Goal: Information Seeking & Learning: Learn about a topic

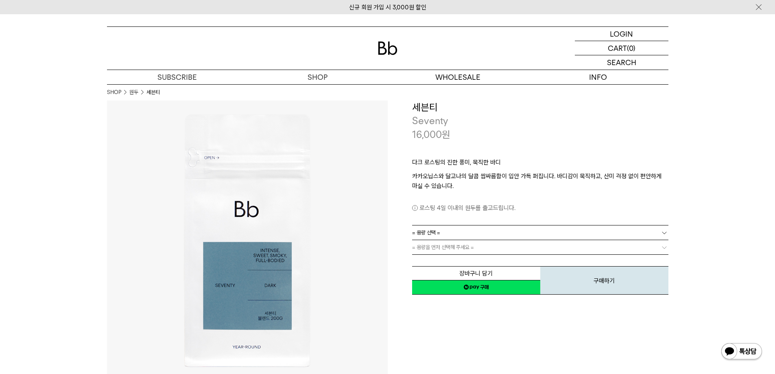
click at [498, 152] on div "다크 로스팅의 진한 풍미, 묵직한 바디 카카오닙스와 달고나의 달콤 쌉싸름함이 입안 가득 퍼집니다. 바디감이 묵직하고, 산미 걱정 없이 편안하게…" at bounding box center [540, 183] width 256 height 84
click at [504, 182] on p "카카오닙스와 달고나의 달콤 쌉싸름함이 입안 가득 퍼집니다. 바디감이 묵직하고, 산미 걱정 없이 편안하게 마실 수 있습니다." at bounding box center [540, 181] width 256 height 20
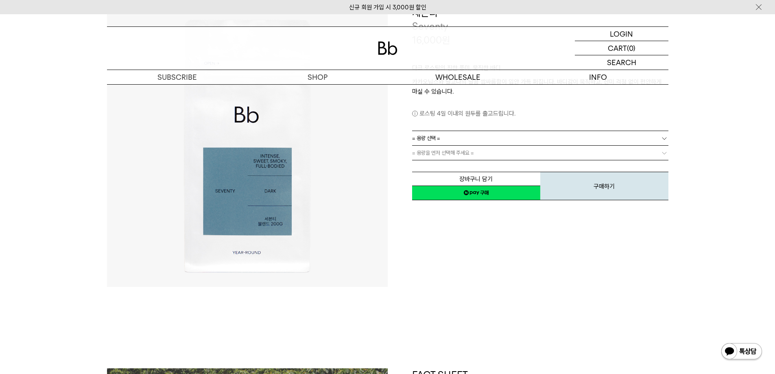
scroll to position [244, 0]
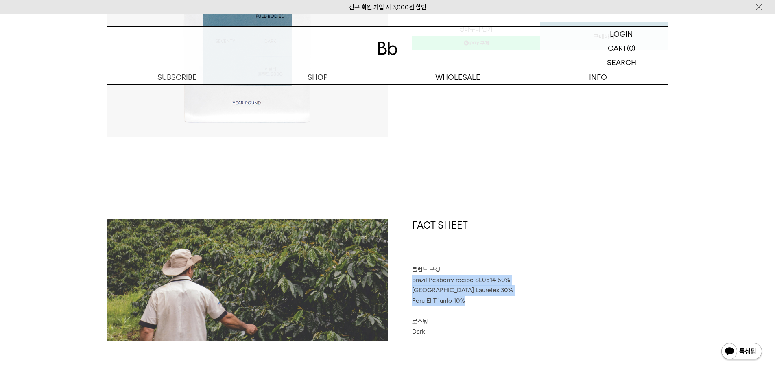
drag, startPoint x: 414, startPoint y: 281, endPoint x: 495, endPoint y: 302, distance: 84.1
click at [495, 302] on div "FACT SHEET 블렌드 구성 Brazil Peaberry recipe SL0514 50% Colombia Laureles 30% Peru …" at bounding box center [528, 279] width 281 height 122
click at [495, 302] on p "Peru El Triunfo 10%" at bounding box center [540, 301] width 256 height 11
drag, startPoint x: 492, startPoint y: 303, endPoint x: 405, endPoint y: 277, distance: 91.1
click at [405, 277] on div "FACT SHEET 블렌드 구성 Brazil Peaberry recipe SL0514 50% Colombia Laureles 30% Peru …" at bounding box center [528, 279] width 281 height 122
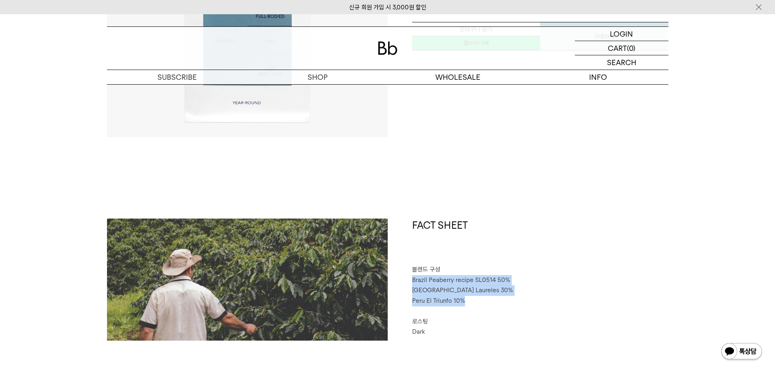
copy div "Brazil Peaberry recipe SL0514 50% Colombia Laureles 30% Peru El Triunfo 10%"
click at [554, 268] on p "블렌드 구성" at bounding box center [540, 269] width 256 height 11
drag, startPoint x: 286, startPoint y: 171, endPoint x: 271, endPoint y: 68, distance: 104.4
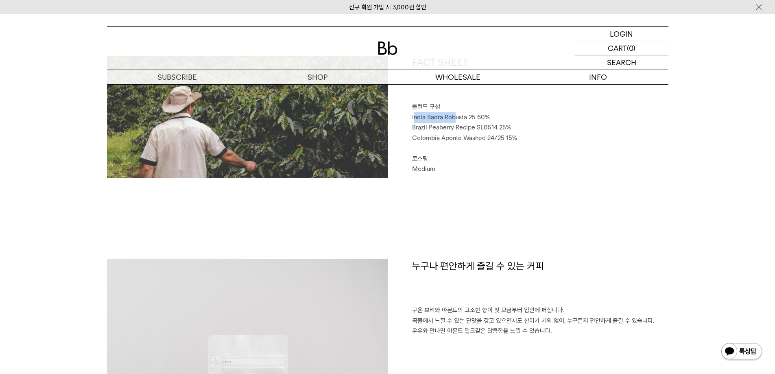
drag, startPoint x: 414, startPoint y: 117, endPoint x: 461, endPoint y: 117, distance: 46.8
click at [462, 116] on span "India Badra Robusta 25 60%" at bounding box center [451, 116] width 78 height 7
drag, startPoint x: 419, startPoint y: 128, endPoint x: 532, endPoint y: 149, distance: 115.5
click at [532, 149] on div "FACT SHEET 블렌드 구성 India Badra Robusta 25 60% Brazil Peaberry Recipe SL0514 25% …" at bounding box center [528, 117] width 281 height 122
click at [533, 149] on p "⠀" at bounding box center [540, 148] width 256 height 11
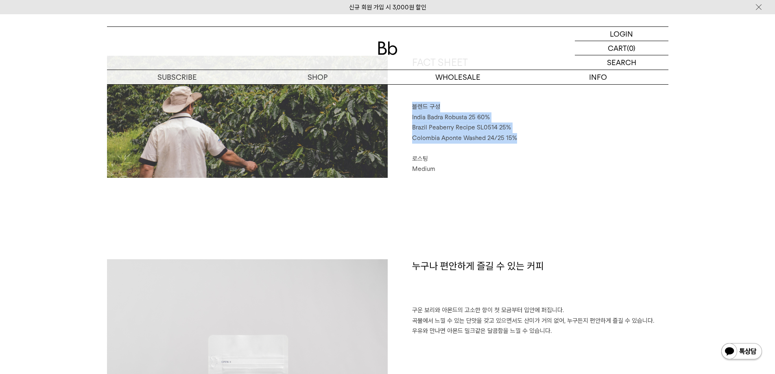
drag, startPoint x: 537, startPoint y: 142, endPoint x: 407, endPoint y: 110, distance: 134.0
click at [407, 110] on div "FACT SHEET 블렌드 구성 India Badra Robusta 25 60% Brazil Peaberry Recipe SL0514 25% …" at bounding box center [528, 117] width 281 height 122
click at [522, 169] on p "Medium" at bounding box center [540, 169] width 256 height 11
drag, startPoint x: 428, startPoint y: 114, endPoint x: 507, endPoint y: 145, distance: 84.4
click at [508, 142] on div "FACT SHEET 블렌드 구성 India Badra Robusta 25 60% Brazil Peaberry Recipe SL0514 25% …" at bounding box center [528, 117] width 281 height 122
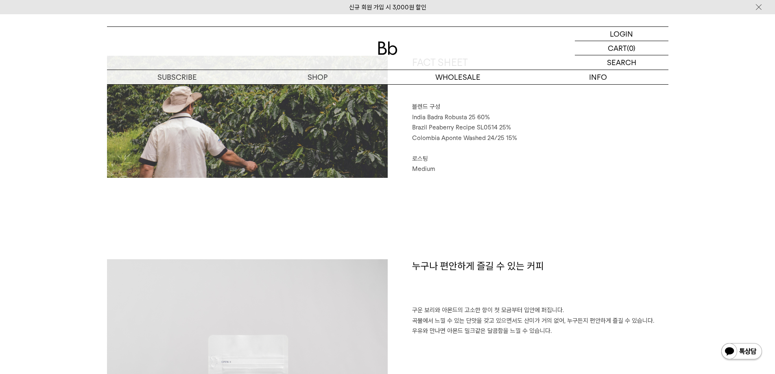
click at [504, 146] on p "⠀" at bounding box center [540, 148] width 256 height 11
drag, startPoint x: 484, startPoint y: 155, endPoint x: 470, endPoint y: 113, distance: 44.1
click at [476, 125] on div "FACT SHEET 블렌드 구성 India Badra Robusta 25 60% Brazil Peaberry Recipe SL0514 25% …" at bounding box center [528, 117] width 281 height 122
click at [470, 113] on span "India Badra Robusta 25 60%" at bounding box center [451, 116] width 78 height 7
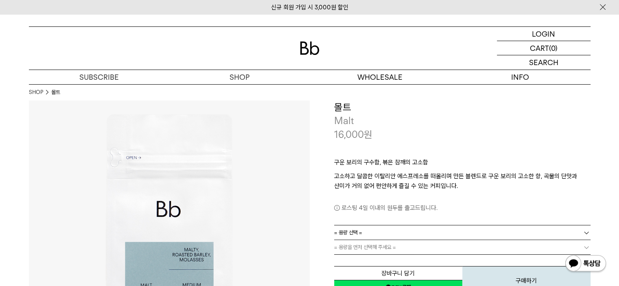
click at [378, 144] on div "구운 보리의 구수함, 볶은 참깨의 고소함 고소하고 달콤한 이탈리안 에스프레소를 떠올리며 만든 블렌드로 구운 보리의 고소한 향, 곡물의 단맛과 …" at bounding box center [462, 183] width 256 height 84
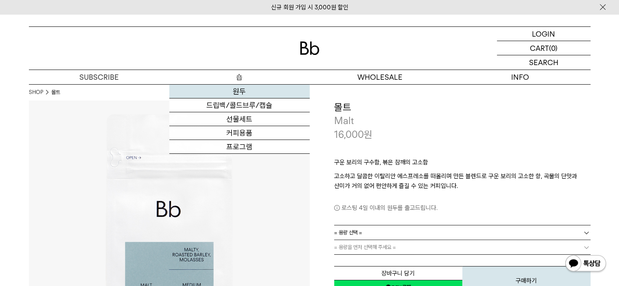
click at [240, 91] on link "원두" at bounding box center [239, 92] width 140 height 14
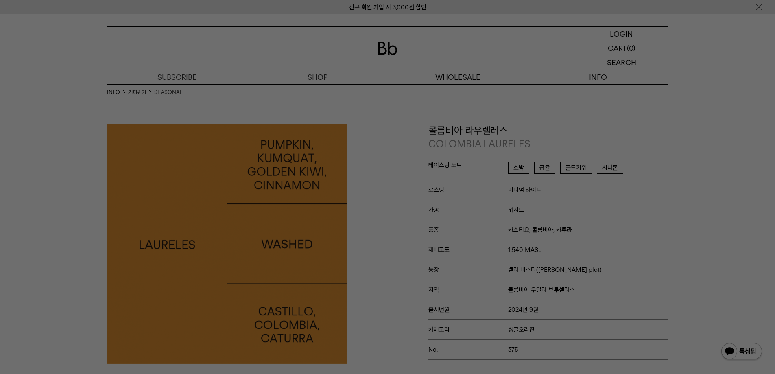
click at [386, 183] on div at bounding box center [387, 187] width 775 height 374
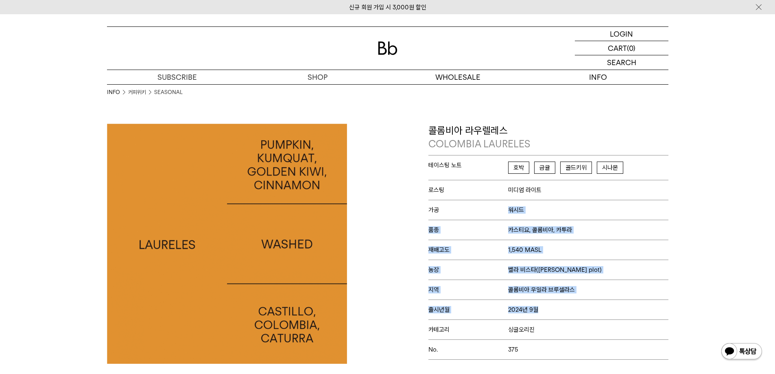
drag, startPoint x: 527, startPoint y: 230, endPoint x: 566, endPoint y: 317, distance: 95.6
click at [566, 316] on div "테이스팅 노트 호박 금귤 골드키위 시나몬 로스팅 미디엄 라이트 가공 워시드 품종 카스티요, 콜롬비아, 카투라 재배고도 1,540 MASL 농장…" at bounding box center [548, 257] width 240 height 205
click at [566, 317] on p "출시년월 2024년 9월" at bounding box center [548, 309] width 240 height 20
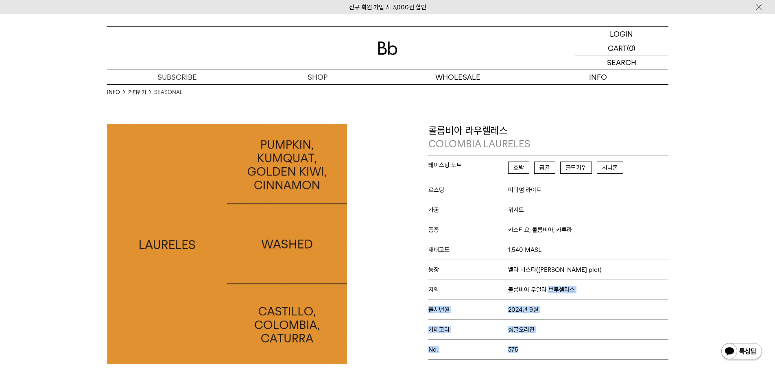
drag, startPoint x: 530, startPoint y: 348, endPoint x: 552, endPoint y: 247, distance: 103.6
click at [552, 258] on div "테이스팅 노트 호박 금귤 골드키위 시나몬 로스팅 미디엄 라이트 가공 워시드 품종 카스티요, 콜롬비아, 카투라 재배고도 1,540 MASL 농장…" at bounding box center [548, 257] width 240 height 205
click at [552, 247] on p "재배고도 1,540 MASL" at bounding box center [548, 250] width 240 height 20
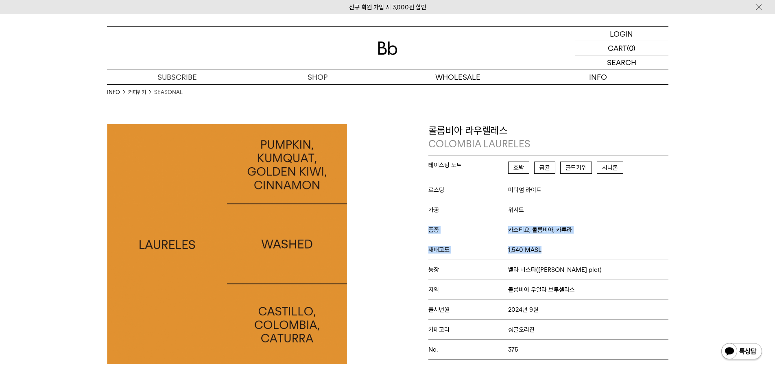
click at [552, 247] on div "테이스팅 노트 호박 금귤 골드키위 시나몬 로스팅 미디엄 라이트 가공 워시드 품종 카스티요, 콜롬비아, 카투라 재배고도 1,540 MASL 농장…" at bounding box center [548, 257] width 240 height 205
click at [541, 263] on p "농장 벨라 비스타(라우 렐레스 plot)" at bounding box center [548, 270] width 240 height 20
drag, startPoint x: 534, startPoint y: 309, endPoint x: 543, endPoint y: 248, distance: 61.8
click at [537, 270] on div "테이스팅 노트 호박 금귤 골드키위 시나몬 로스팅 미디엄 라이트 가공 워시드 품종 카스티요, 콜롬비아, 카투라 재배고도 1,540 MASL 농장…" at bounding box center [548, 257] width 240 height 205
click at [544, 243] on p "재배고도 1,540 MASL" at bounding box center [548, 250] width 240 height 20
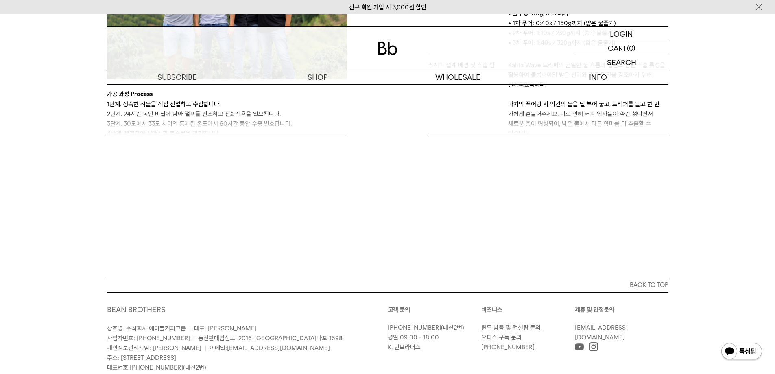
scroll to position [592, 0]
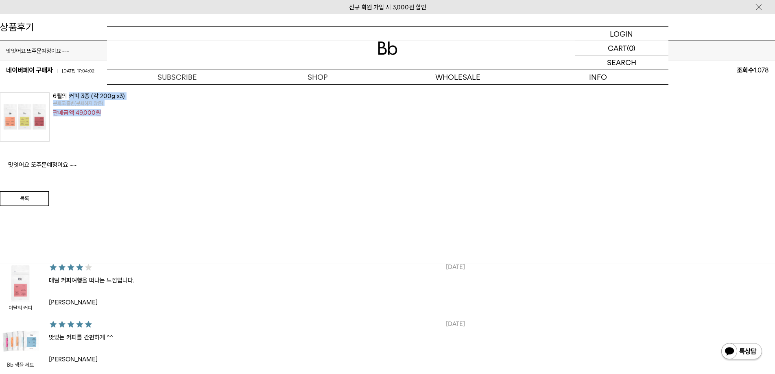
drag, startPoint x: 70, startPoint y: 95, endPoint x: 119, endPoint y: 136, distance: 64.1
click at [119, 136] on span "6월의 커피 3종 (각 200g x3) 분쇄도:홀빈(분쇄하지 않음) 판매금액 49,000원" at bounding box center [87, 117] width 76 height 50
click at [120, 136] on span "6월의 커피 3종 (각 200g x3) 분쇄도:홀빈(분쇄하지 않음) 판매금액 49,000원" at bounding box center [87, 117] width 76 height 50
drag, startPoint x: 71, startPoint y: 147, endPoint x: 88, endPoint y: 97, distance: 52.9
click at [87, 106] on div "6월의 커피 3종 (각 200g x3) 분쇄도:홀빈(분쇄하지 않음) 판매금액 49,000원" at bounding box center [387, 117] width 775 height 66
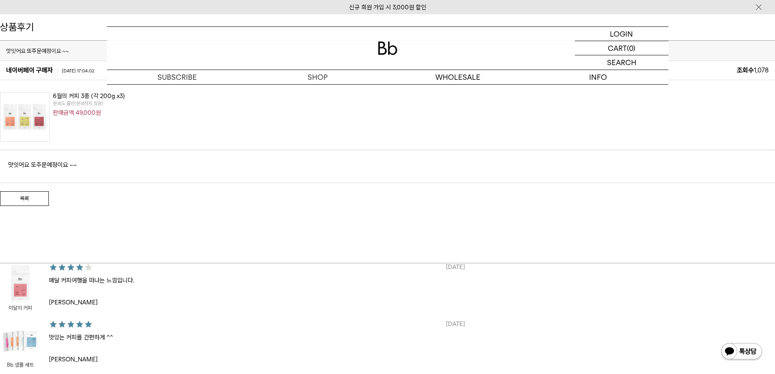
click at [90, 92] on div "6월의 커피 3종 (각 200g x3) 분쇄도:홀빈(분쇄하지 않음) 판매금액 49,000원" at bounding box center [387, 117] width 775 height 66
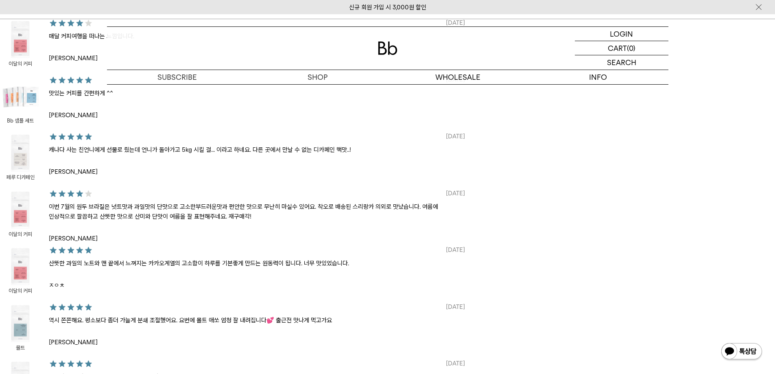
scroll to position [488, 0]
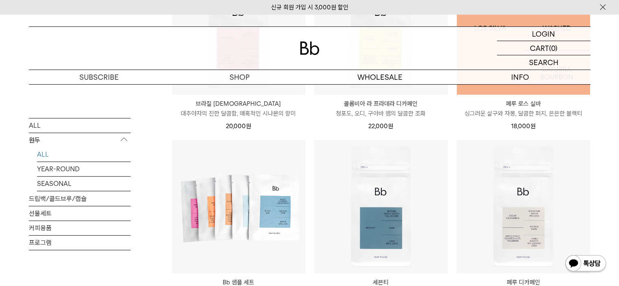
scroll to position [407, 0]
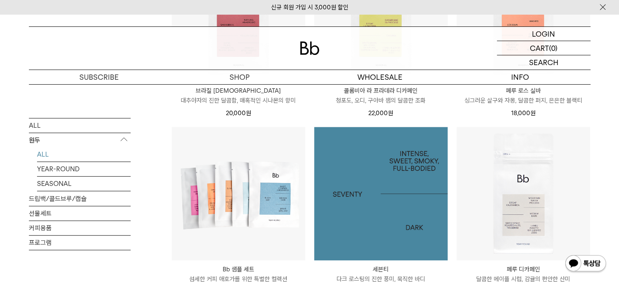
click at [387, 201] on img at bounding box center [380, 193] width 133 height 133
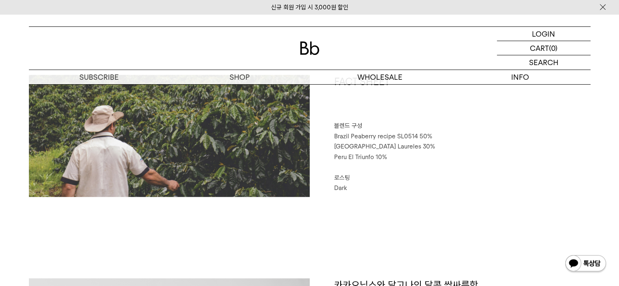
scroll to position [407, 0]
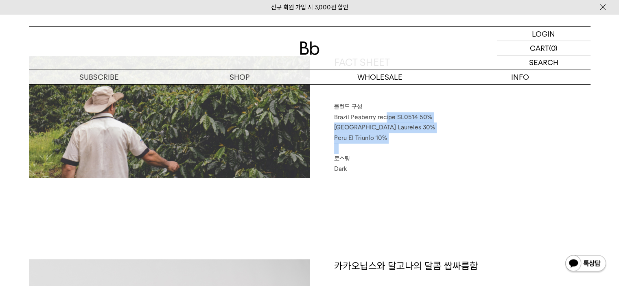
drag, startPoint x: 395, startPoint y: 141, endPoint x: 413, endPoint y: 172, distance: 36.2
click at [412, 172] on div "FACT SHEET 블렌드 구성 Brazil Peaberry recipe SL0514 50% Colombia Laureles 30% Peru …" at bounding box center [450, 117] width 281 height 122
click at [413, 172] on p "Dark" at bounding box center [462, 169] width 256 height 11
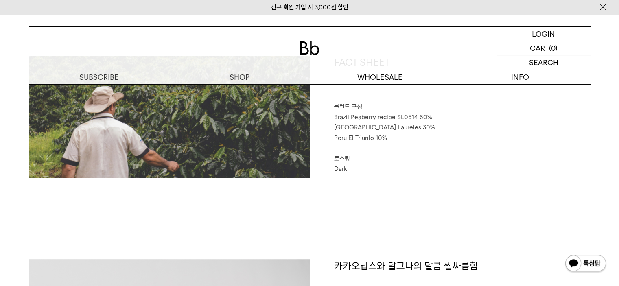
click at [425, 157] on p "로스팅" at bounding box center [462, 159] width 256 height 11
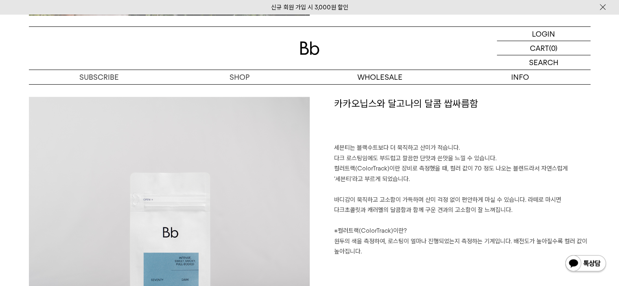
scroll to position [569, 0]
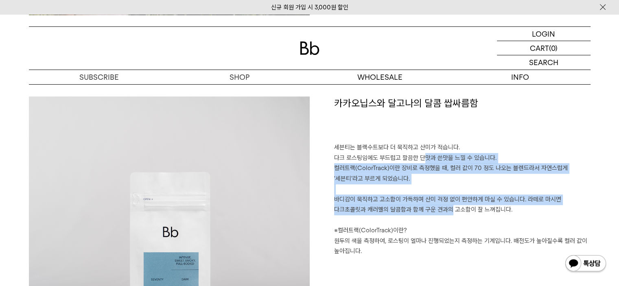
drag, startPoint x: 423, startPoint y: 182, endPoint x: 430, endPoint y: 218, distance: 36.4
click at [428, 212] on p "세븐티는 블랙수트보다 더 묵직하고 산미가 적습니다. 다크 로스팅임에도 부드럽고 깔끔한 단맛과 쓴맛을 느낄 수 있습니다. 컬러트랙(ColorTr…" at bounding box center [462, 199] width 256 height 114
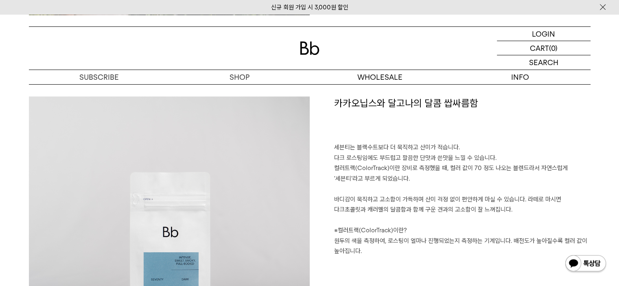
click at [430, 218] on p "세븐티는 블랙수트보다 더 묵직하고 산미가 적습니다. 다크 로스팅임에도 부드럽고 깔끔한 단맛과 쓴맛을 느낄 수 있습니다. 컬러트랙(ColorTr…" at bounding box center [462, 199] width 256 height 114
drag, startPoint x: 432, startPoint y: 239, endPoint x: 432, endPoint y: 190, distance: 48.8
click at [431, 200] on p "세븐티는 블랙수트보다 더 묵직하고 산미가 적습니다. 다크 로스팅임에도 부드럽고 깔끔한 단맛과 쓴맛을 느낄 수 있습니다. 컬러트랙(ColorTr…" at bounding box center [462, 199] width 256 height 114
click at [436, 165] on p "세븐티는 블랙수트보다 더 묵직하고 산미가 적습니다. 다크 로스팅임에도 부드럽고 깔끔한 단맛과 쓴맛을 느낄 수 있습니다. 컬러트랙(ColorTr…" at bounding box center [462, 199] width 256 height 114
drag, startPoint x: 443, startPoint y: 159, endPoint x: 456, endPoint y: 193, distance: 36.3
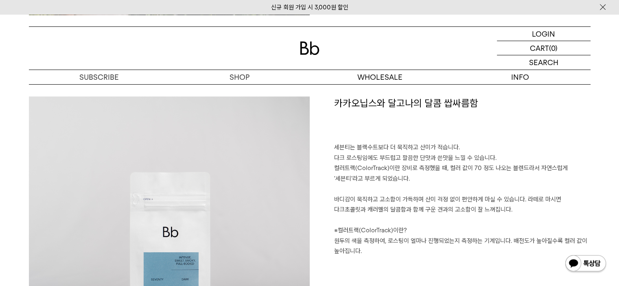
click at [455, 192] on p "세븐티는 블랙수트보다 더 묵직하고 산미가 적습니다. 다크 로스팅임에도 부드럽고 깔끔한 단맛과 쓴맛을 느낄 수 있습니다. 컬러트랙(ColorTr…" at bounding box center [462, 199] width 256 height 114
click at [456, 195] on p "세븐티는 블랙수트보다 더 묵직하고 산미가 적습니다. 다크 로스팅임에도 부드럽고 깔끔한 단맛과 쓴맛을 느낄 수 있습니다. 컬러트랙(ColorTr…" at bounding box center [462, 199] width 256 height 114
drag, startPoint x: 443, startPoint y: 234, endPoint x: 423, endPoint y: 161, distance: 75.8
click at [428, 186] on p "세븐티는 블랙수트보다 더 묵직하고 산미가 적습니다. 다크 로스팅임에도 부드럽고 깔끔한 단맛과 쓴맛을 느낄 수 있습니다. 컬러트랙(ColorTr…" at bounding box center [462, 199] width 256 height 114
click at [423, 160] on p "세븐티는 블랙수트보다 더 묵직하고 산미가 적습니다. 다크 로스팅임에도 부드럽고 깔끔한 단맛과 쓴맛을 느낄 수 있습니다. 컬러트랙(ColorTr…" at bounding box center [462, 199] width 256 height 114
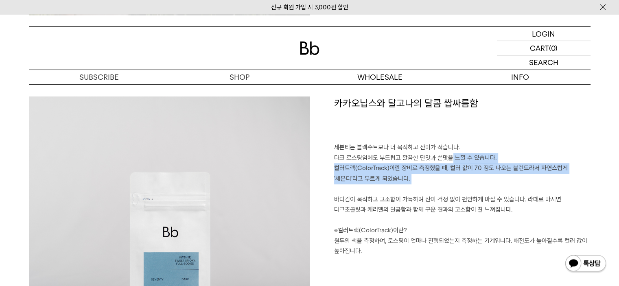
drag, startPoint x: 448, startPoint y: 161, endPoint x: 459, endPoint y: 193, distance: 34.0
click at [459, 193] on p "세븐티는 블랙수트보다 더 묵직하고 산미가 적습니다. 다크 로스팅임에도 부드럽고 깔끔한 단맛과 쓴맛을 느낄 수 있습니다. 컬러트랙(ColorTr…" at bounding box center [462, 199] width 256 height 114
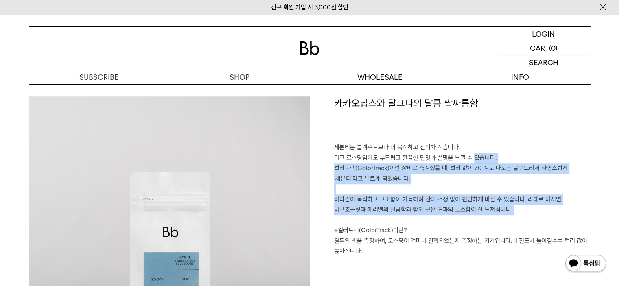
drag, startPoint x: 456, startPoint y: 216, endPoint x: 470, endPoint y: 156, distance: 61.7
click at [470, 156] on p "세븐티는 블랙수트보다 더 묵직하고 산미가 적습니다. 다크 로스팅임에도 부드럽고 깔끔한 단맛과 쓴맛을 느낄 수 있습니다. 컬러트랙(ColorTr…" at bounding box center [462, 199] width 256 height 114
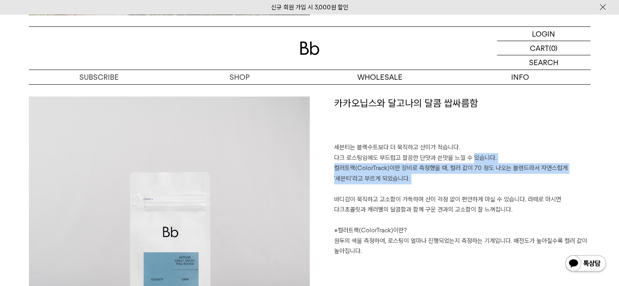
drag, startPoint x: 470, startPoint y: 156, endPoint x: 476, endPoint y: 196, distance: 41.2
click at [476, 196] on p "세븐티는 블랙수트보다 더 묵직하고 산미가 적습니다. 다크 로스팅임에도 부드럽고 깔끔한 단맛과 쓴맛을 느낄 수 있습니다. 컬러트랙(ColorTr…" at bounding box center [462, 199] width 256 height 114
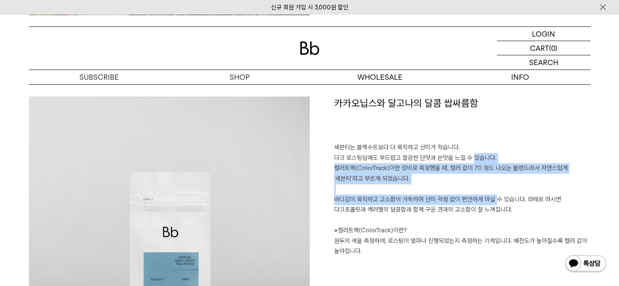
click at [476, 196] on p "세븐티는 블랙수트보다 더 묵직하고 산미가 적습니다. 다크 로스팅임에도 부드럽고 깔끔한 단맛과 쓴맛을 느낄 수 있습니다. 컬러트랙(ColorTr…" at bounding box center [462, 199] width 256 height 114
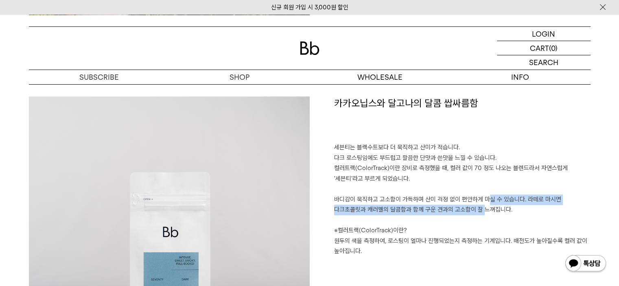
drag, startPoint x: 464, startPoint y: 209, endPoint x: 463, endPoint y: 190, distance: 19.1
click at [463, 191] on p "세븐티는 블랙수트보다 더 묵직하고 산미가 적습니다. 다크 로스팅임에도 부드럽고 깔끔한 단맛과 쓴맛을 느낄 수 있습니다. 컬러트랙(ColorTr…" at bounding box center [462, 199] width 256 height 114
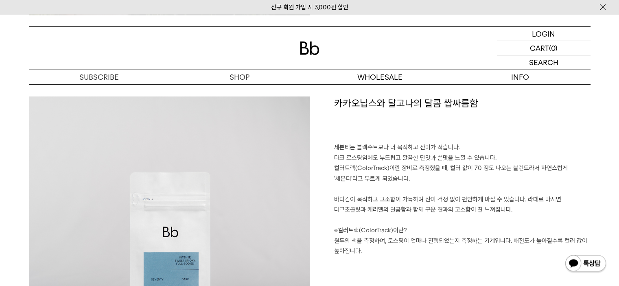
click at [463, 184] on p "세븐티는 블랙수트보다 더 묵직하고 산미가 적습니다. 다크 로스팅임에도 부드럽고 깔끔한 단맛과 쓴맛을 느낄 수 있습니다. 컬러트랙(ColorTr…" at bounding box center [462, 199] width 256 height 114
drag, startPoint x: 419, startPoint y: 153, endPoint x: 438, endPoint y: 202, distance: 52.9
click at [437, 201] on div "카카오닙스와 달고나의 달콤 쌉싸름함 세븐티는 블랙수트보다 더 묵직하고 산미가 적습니다. 다크 로스팅임에도 부드럽고 깔끔한 단맛과 쓴맛을 느낄 …" at bounding box center [450, 236] width 281 height 281
click at [442, 207] on p "세븐티는 블랙수트보다 더 묵직하고 산미가 적습니다. 다크 로스팅임에도 부드럽고 깔끔한 단맛과 쓴맛을 느낄 수 있습니다. 컬러트랙(ColorTr…" at bounding box center [462, 199] width 256 height 114
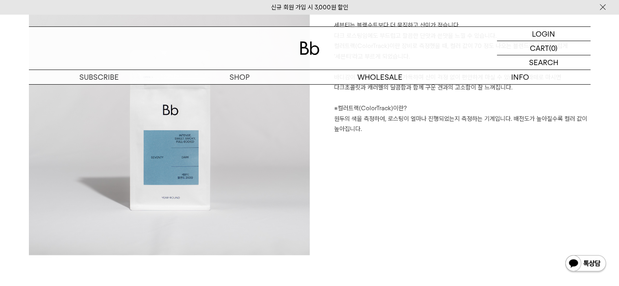
click at [498, 144] on div "카카오닙스와 달고나의 달콤 쌉싸름함 세븐티는 블랙수트보다 더 묵직하고 산미가 적습니다. 다크 로스팅임에도 부드럽고 깔끔한 단맛과 쓴맛을 느낄 …" at bounding box center [450, 114] width 281 height 281
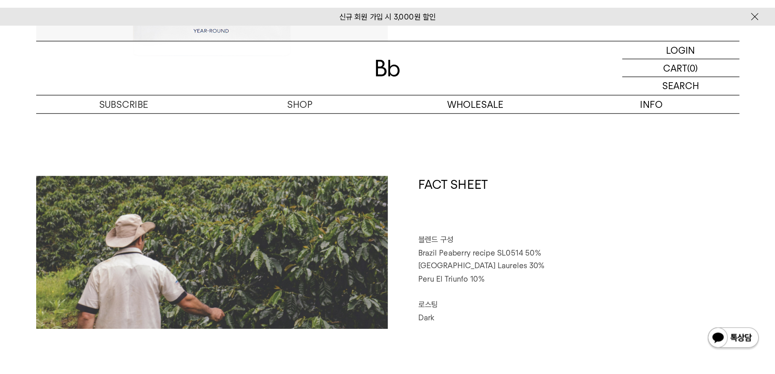
scroll to position [325, 0]
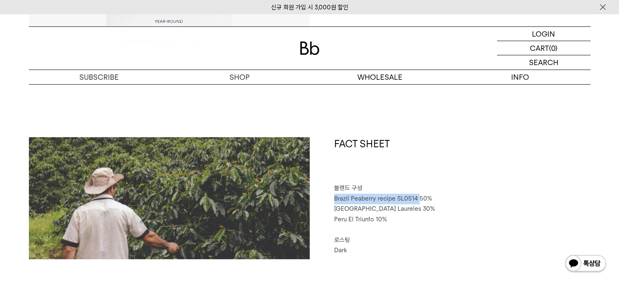
drag, startPoint x: 332, startPoint y: 200, endPoint x: 417, endPoint y: 198, distance: 85.5
click at [417, 198] on div "FACT SHEET 블렌드 구성 Brazil Peaberry recipe SL0514 50% Colombia Laureles 30% Peru …" at bounding box center [450, 198] width 281 height 122
copy span "Brazil Peaberry recipe SL0514"
drag, startPoint x: 508, startPoint y: 155, endPoint x: 485, endPoint y: 42, distance: 114.9
click at [508, 154] on h1 "FACT SHEET" at bounding box center [462, 160] width 256 height 46
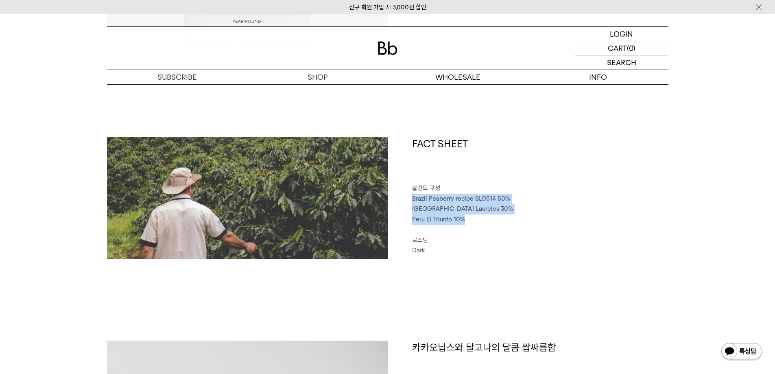
drag, startPoint x: 473, startPoint y: 222, endPoint x: 405, endPoint y: 199, distance: 72.3
click at [405, 199] on div "FACT SHEET 블렌드 구성 Brazil Peaberry recipe SL0514 50% Colombia Laureles 30% Peru …" at bounding box center [528, 198] width 281 height 122
copy div "Brazil Peaberry recipe SL0514 50% Colombia Laureles 30% Peru El Triunfo 10%"
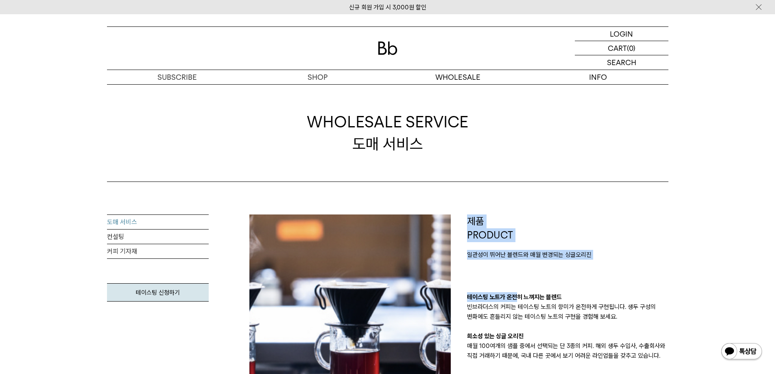
drag, startPoint x: 511, startPoint y: 261, endPoint x: 532, endPoint y: 297, distance: 41.8
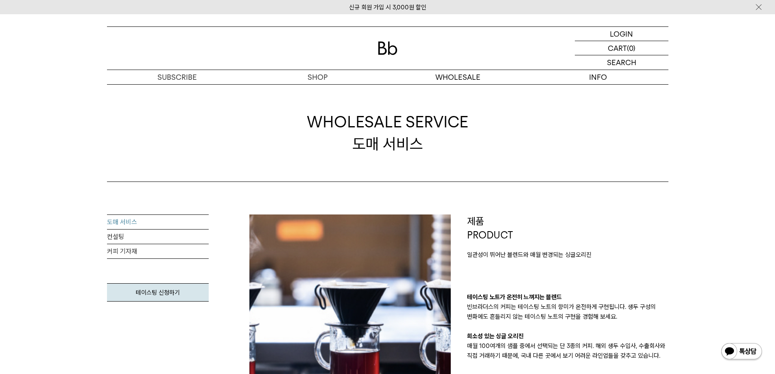
drag, startPoint x: 539, startPoint y: 325, endPoint x: 536, endPoint y: 282, distance: 42.4
click at [536, 282] on div "제품 PRODUCT 일관성이 뛰어난 블렌드와 매월 변경되는 싱글오리진 테이스팅 노트가 온전히 느껴지는 블렌드 빈브라더스의 커피는 테이스팅 노트…" at bounding box center [567, 287] width 201 height 146
click at [535, 230] on p "제품 PRODUCT" at bounding box center [567, 227] width 201 height 27
click at [457, 80] on p "도매" at bounding box center [458, 77] width 140 height 14
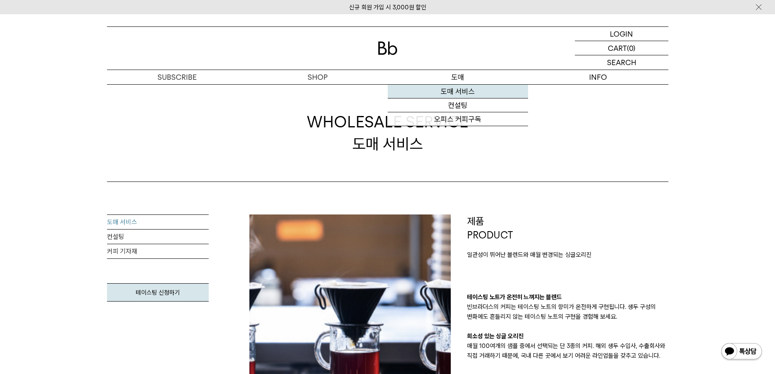
click at [453, 94] on link "도매 서비스" at bounding box center [458, 92] width 140 height 14
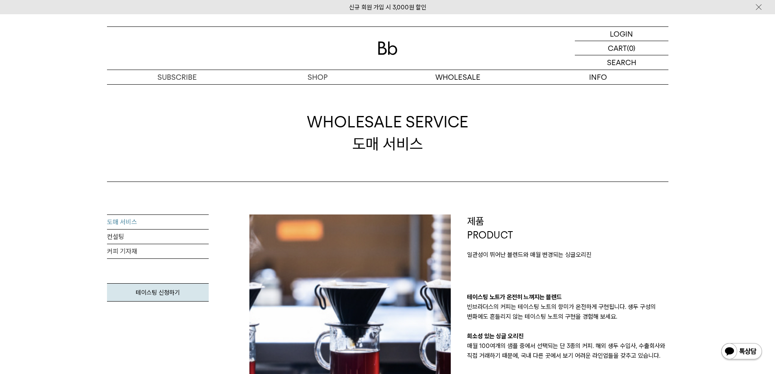
click at [140, 222] on link "도매 서비스" at bounding box center [158, 222] width 102 height 15
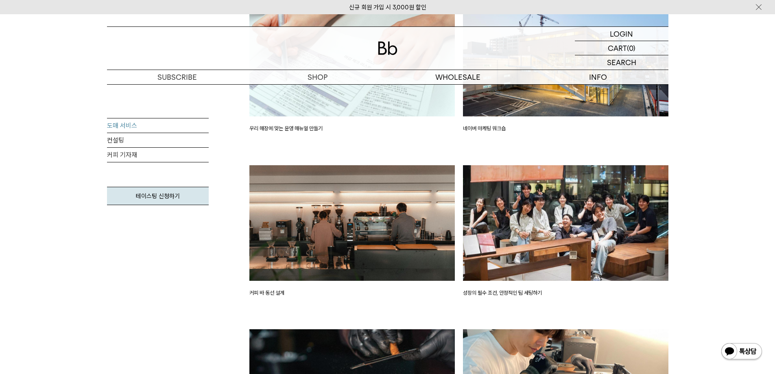
scroll to position [854, 0]
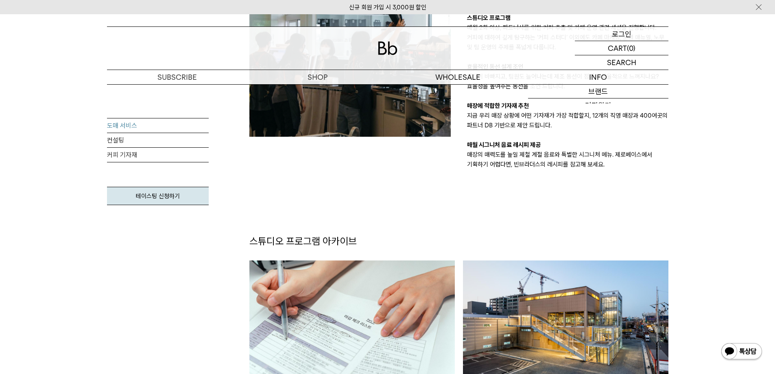
click at [612, 34] on p "로그인" at bounding box center [622, 34] width 20 height 14
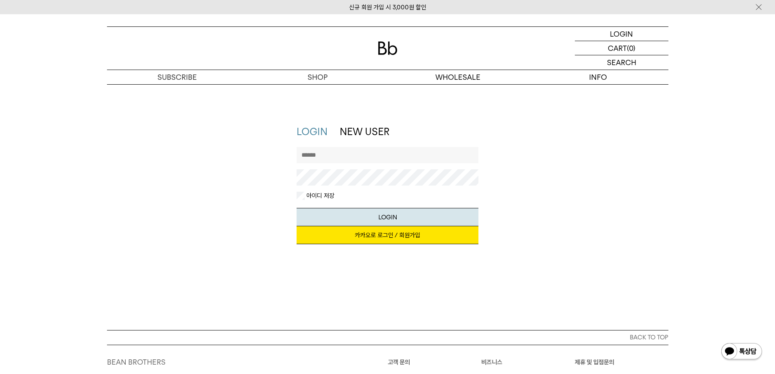
click at [341, 156] on input "text" at bounding box center [388, 155] width 182 height 16
type input "**********"
click at [570, 185] on div "**********" at bounding box center [387, 188] width 569 height 127
drag, startPoint x: 501, startPoint y: 249, endPoint x: 373, endPoint y: 201, distance: 136.5
click at [500, 247] on div "**********" at bounding box center [387, 188] width 569 height 127
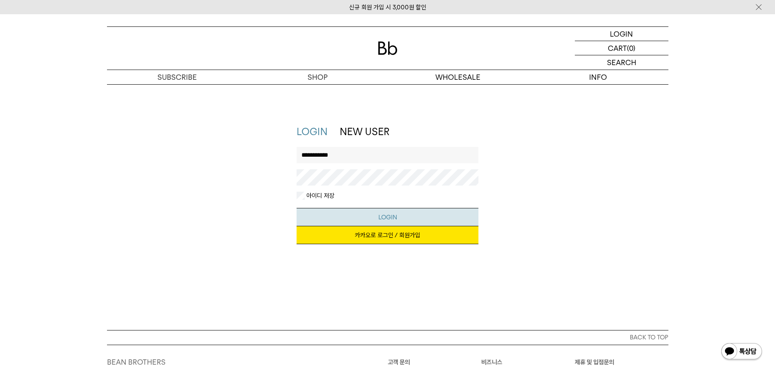
click at [371, 217] on button "LOGIN" at bounding box center [388, 217] width 182 height 18
click at [380, 44] on img at bounding box center [388, 47] width 20 height 13
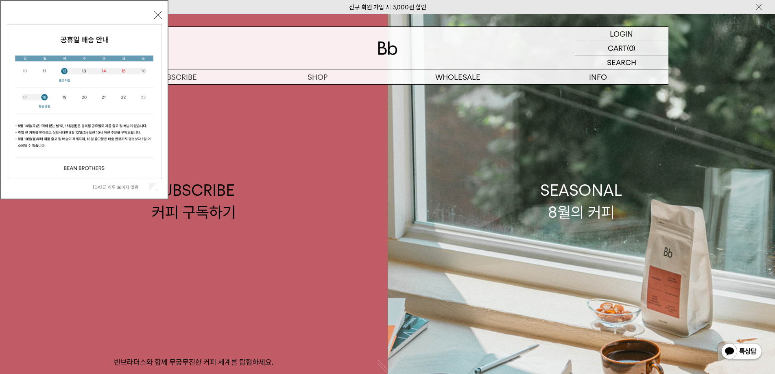
click at [148, 195] on div "오늘 하루 보이지 않음 닫기" at bounding box center [84, 99] width 168 height 199
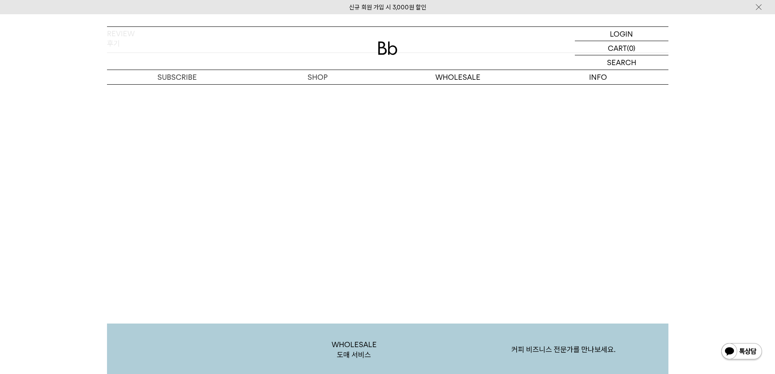
scroll to position [1576, 0]
